Goal: Check status: Check status

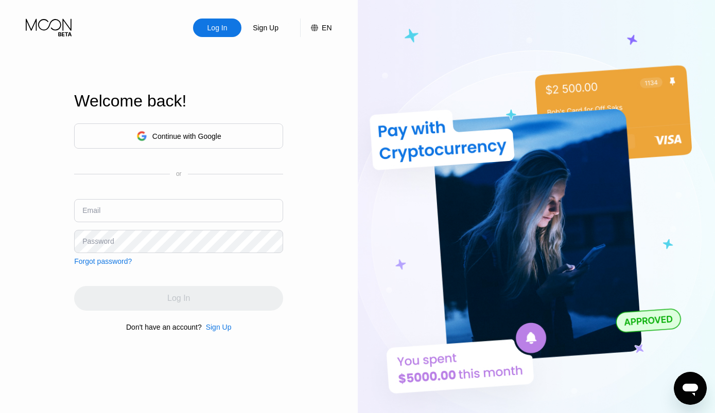
click at [171, 139] on div "Continue with Google" at bounding box center [186, 136] width 69 height 8
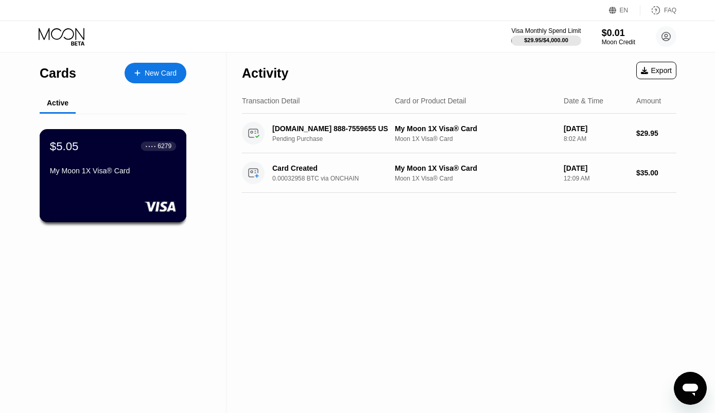
click at [160, 189] on div "$5.05 ● ● ● ● 6279 My Moon 1X Visa® Card" at bounding box center [113, 175] width 147 height 93
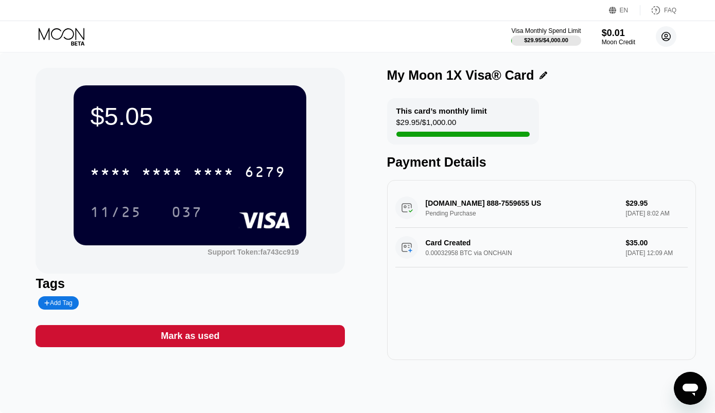
click at [666, 38] on circle at bounding box center [666, 36] width 21 height 21
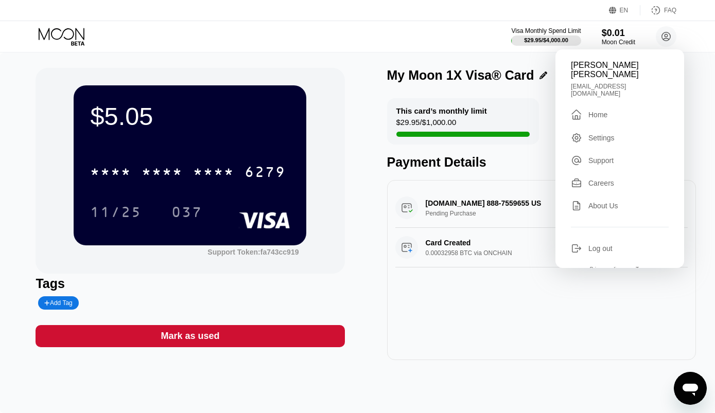
click at [335, 75] on div "$5.05 * * * * * * * * * * * * 6279 11/25 037 Support Token: fa743cc919" at bounding box center [190, 171] width 309 height 206
